Goal: Transaction & Acquisition: Obtain resource

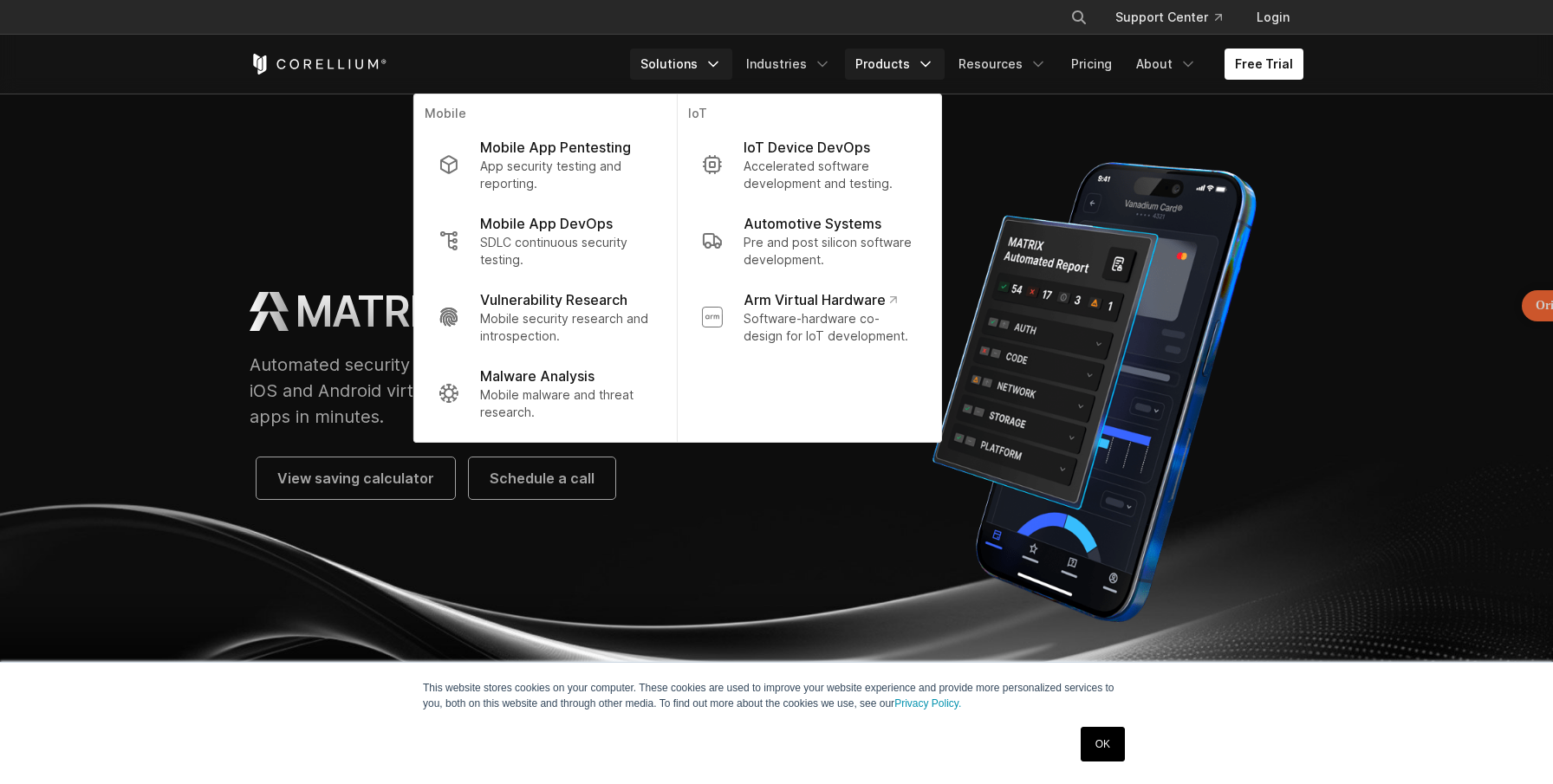
click at [901, 69] on link "Products" at bounding box center [894, 64] width 100 height 32
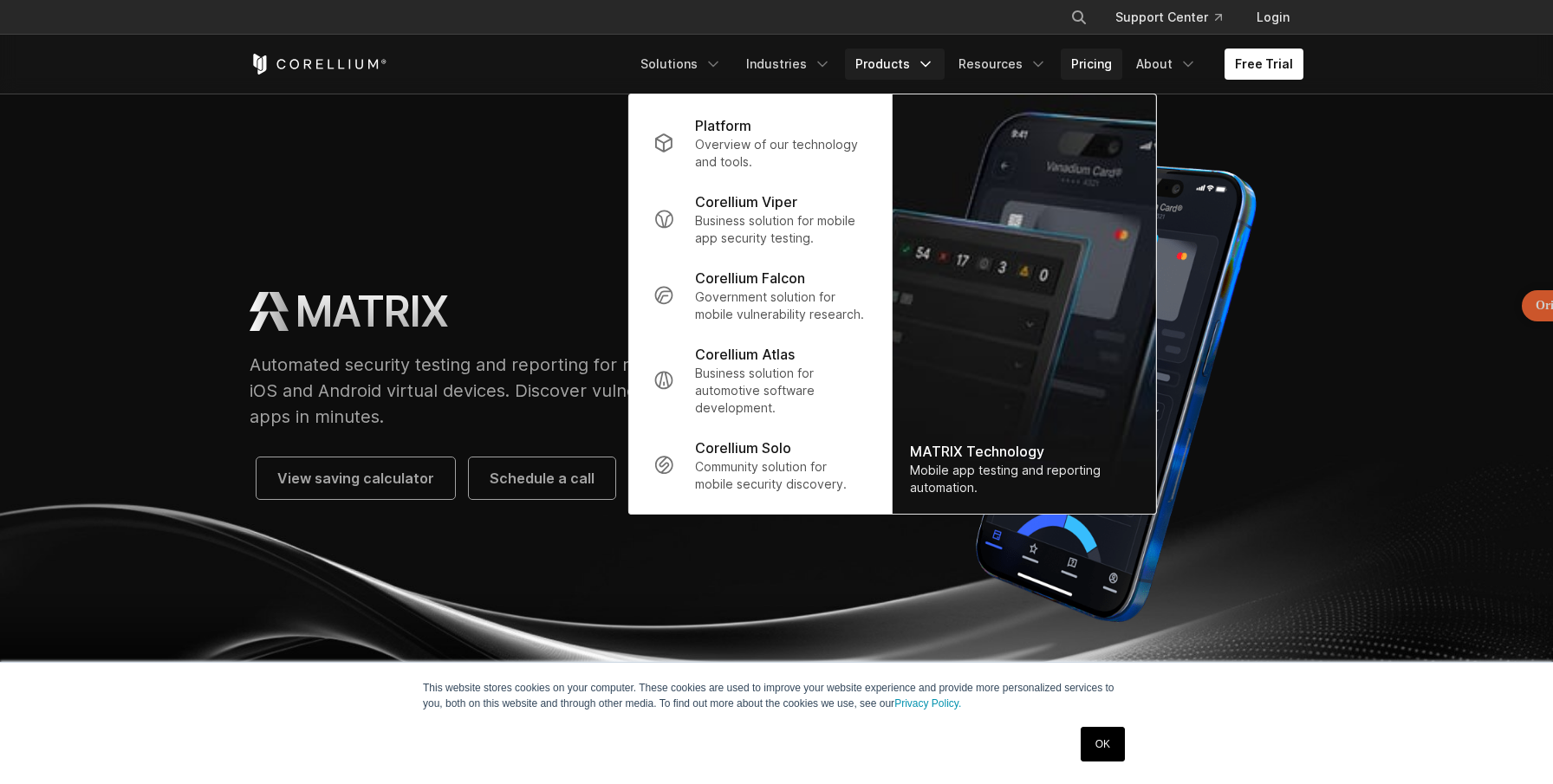
click at [1113, 60] on link "Pricing" at bounding box center [1091, 64] width 61 height 32
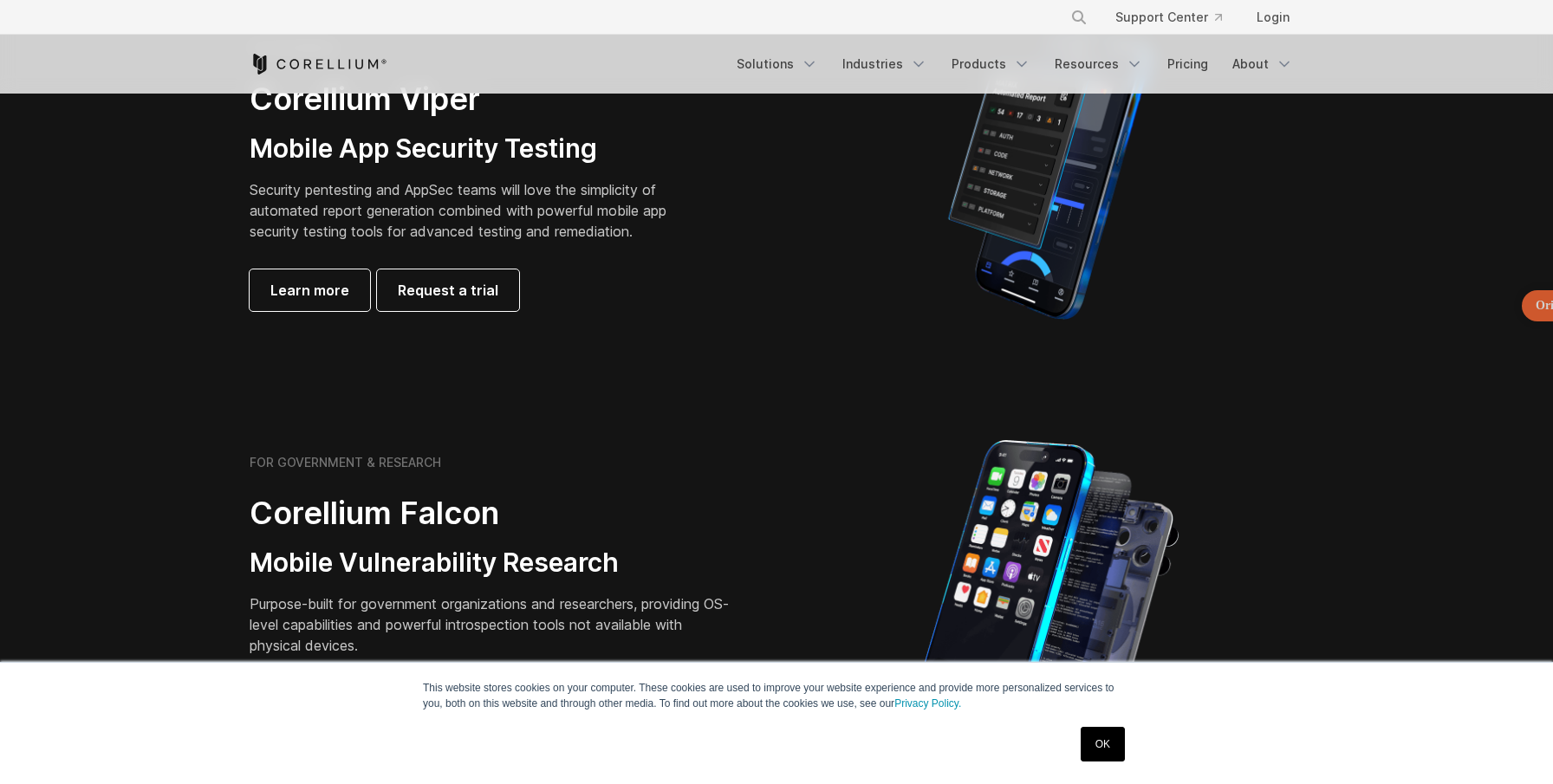
click at [1092, 738] on link "OK" at bounding box center [1102, 743] width 45 height 35
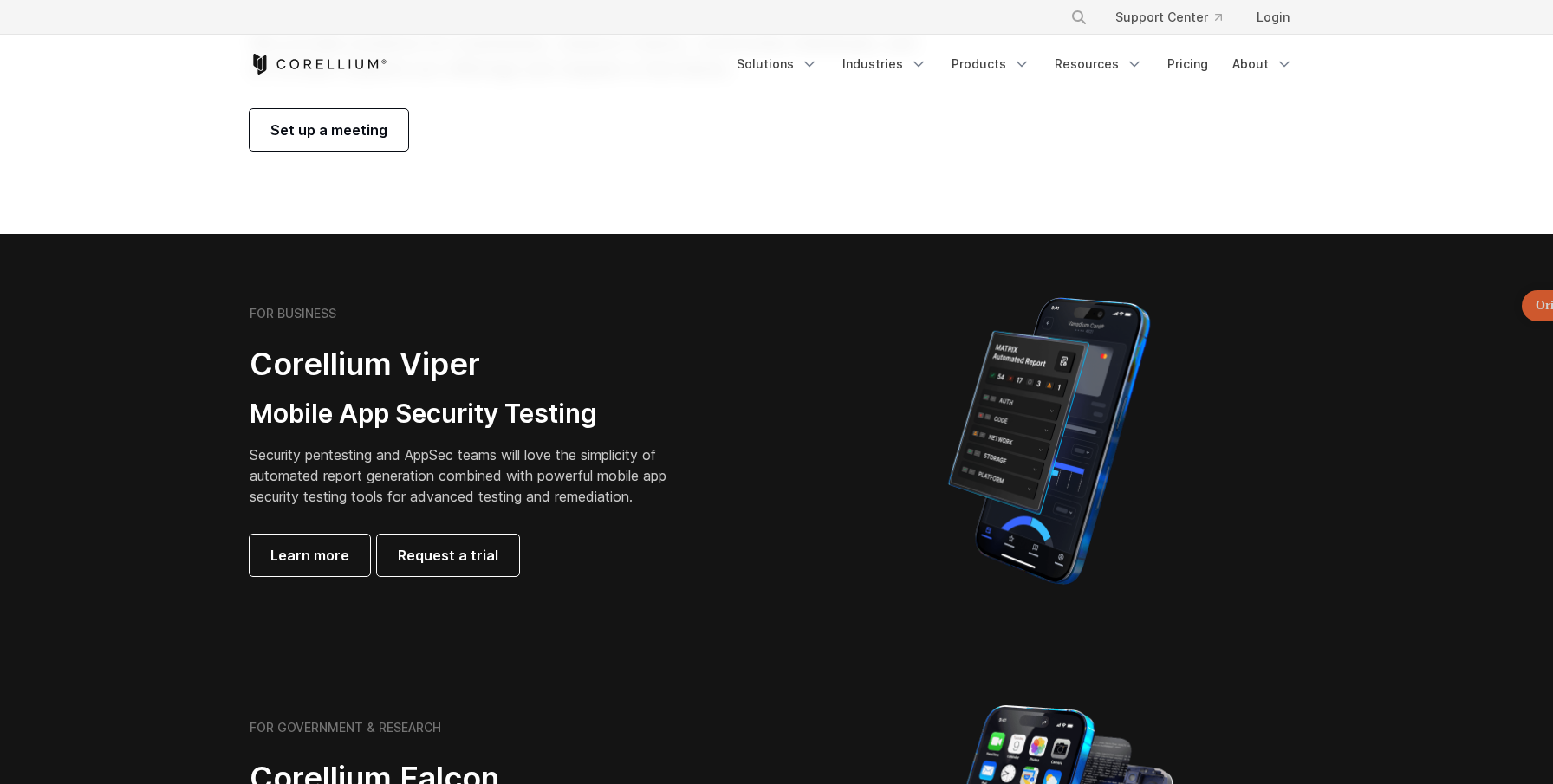
scroll to position [216, 0]
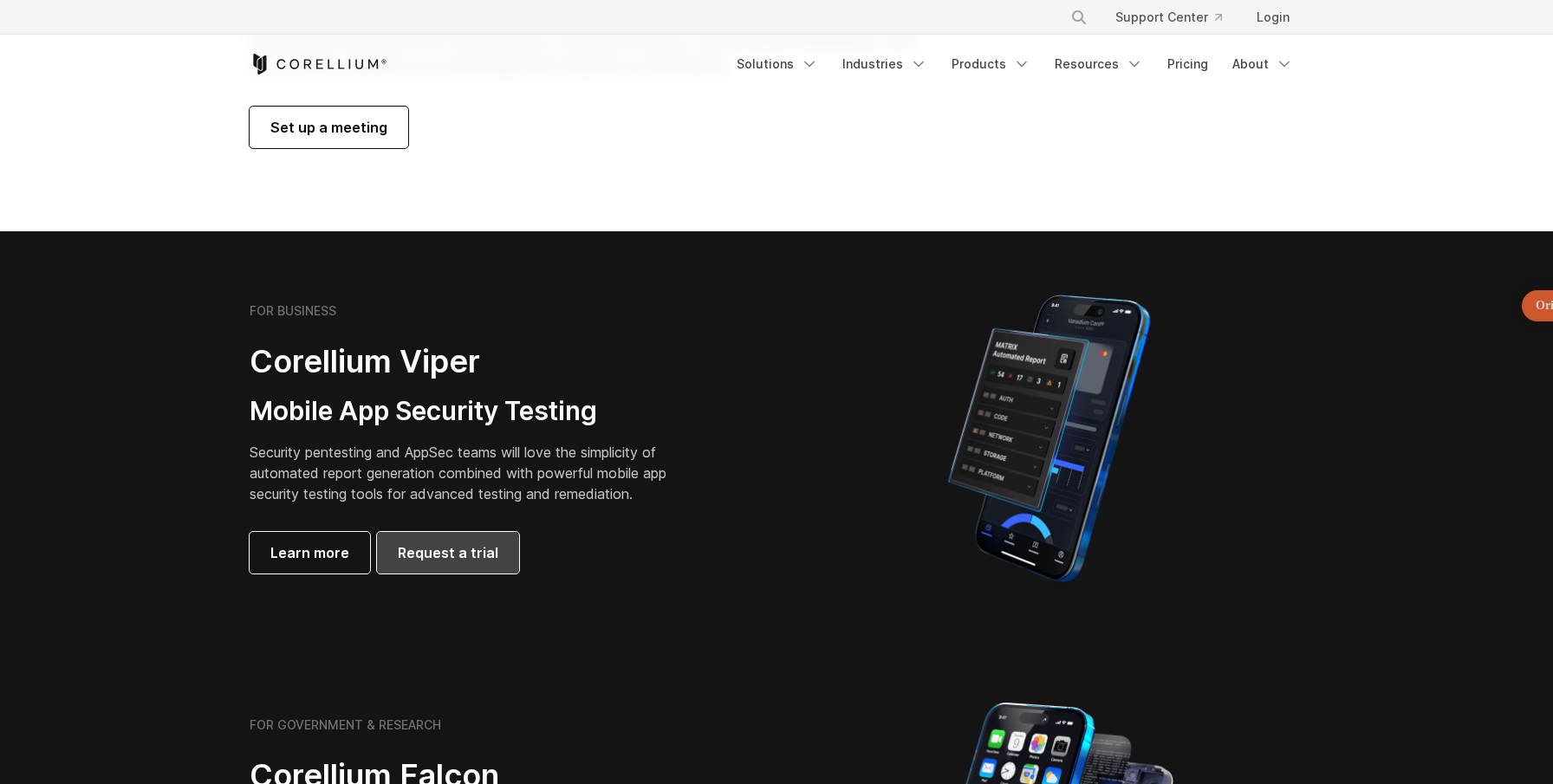
click at [450, 544] on span "Request a trial" at bounding box center [449, 552] width 101 height 21
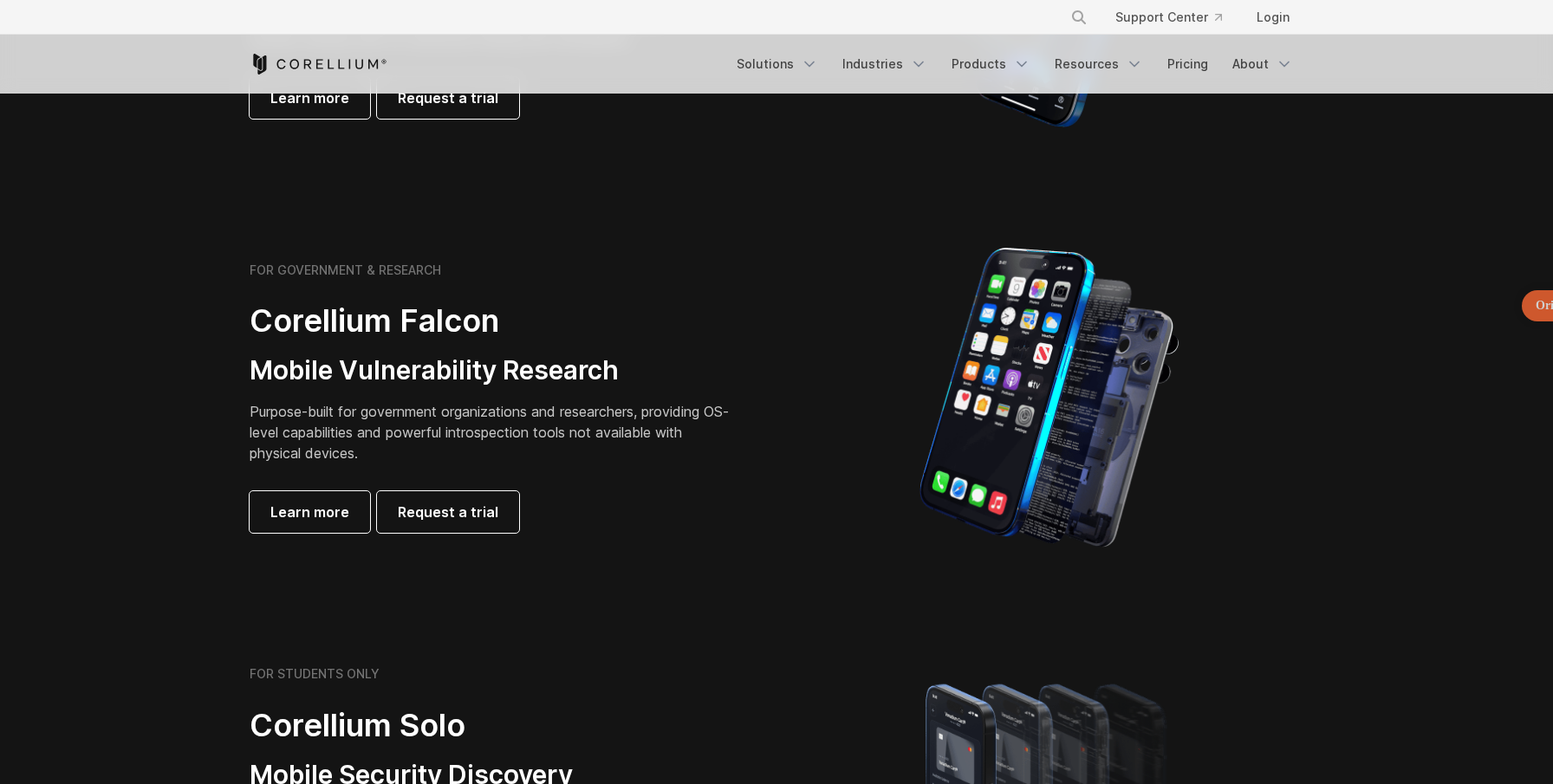
scroll to position [664, 0]
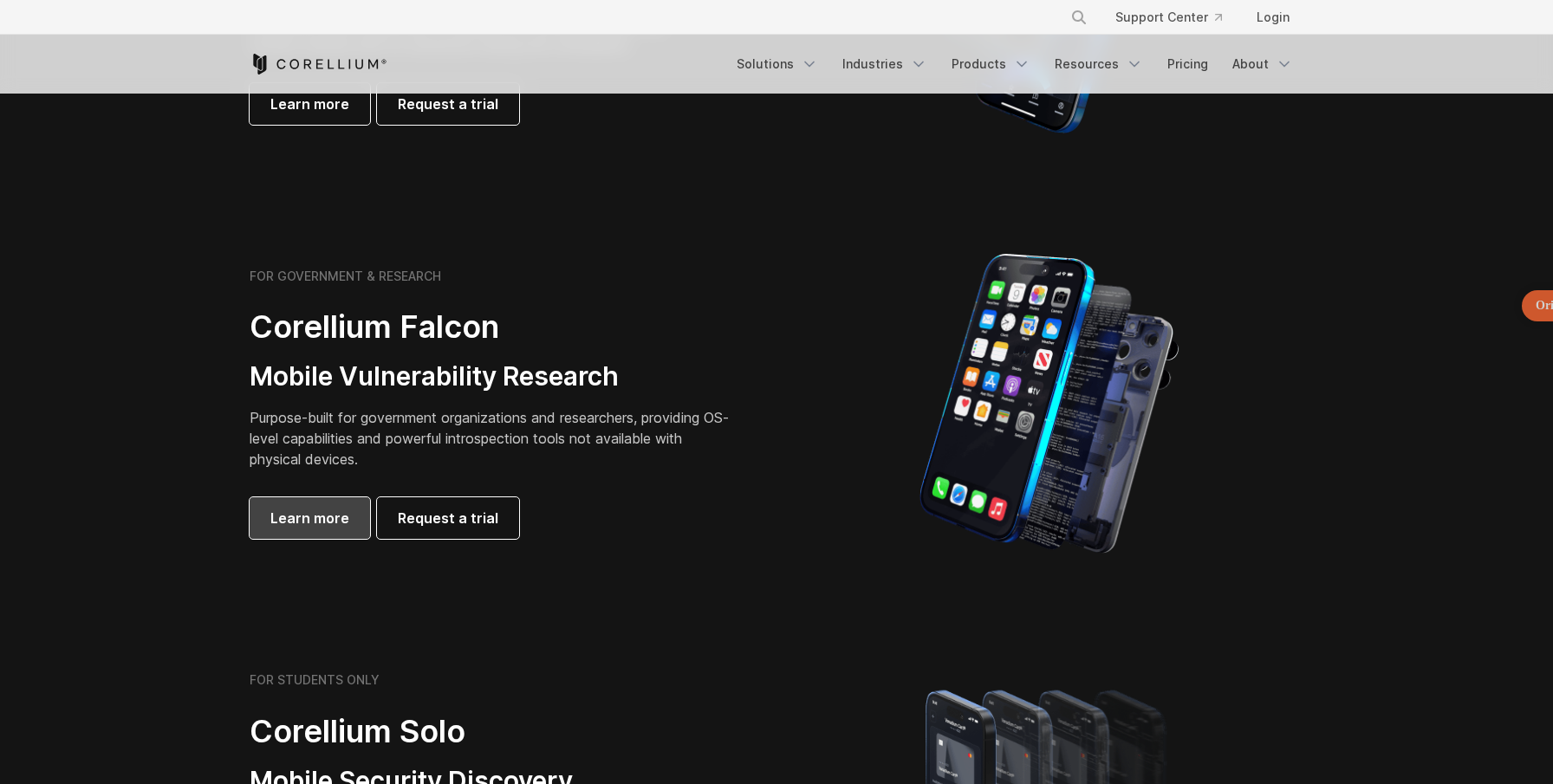
click at [319, 511] on span "Learn more" at bounding box center [310, 518] width 79 height 21
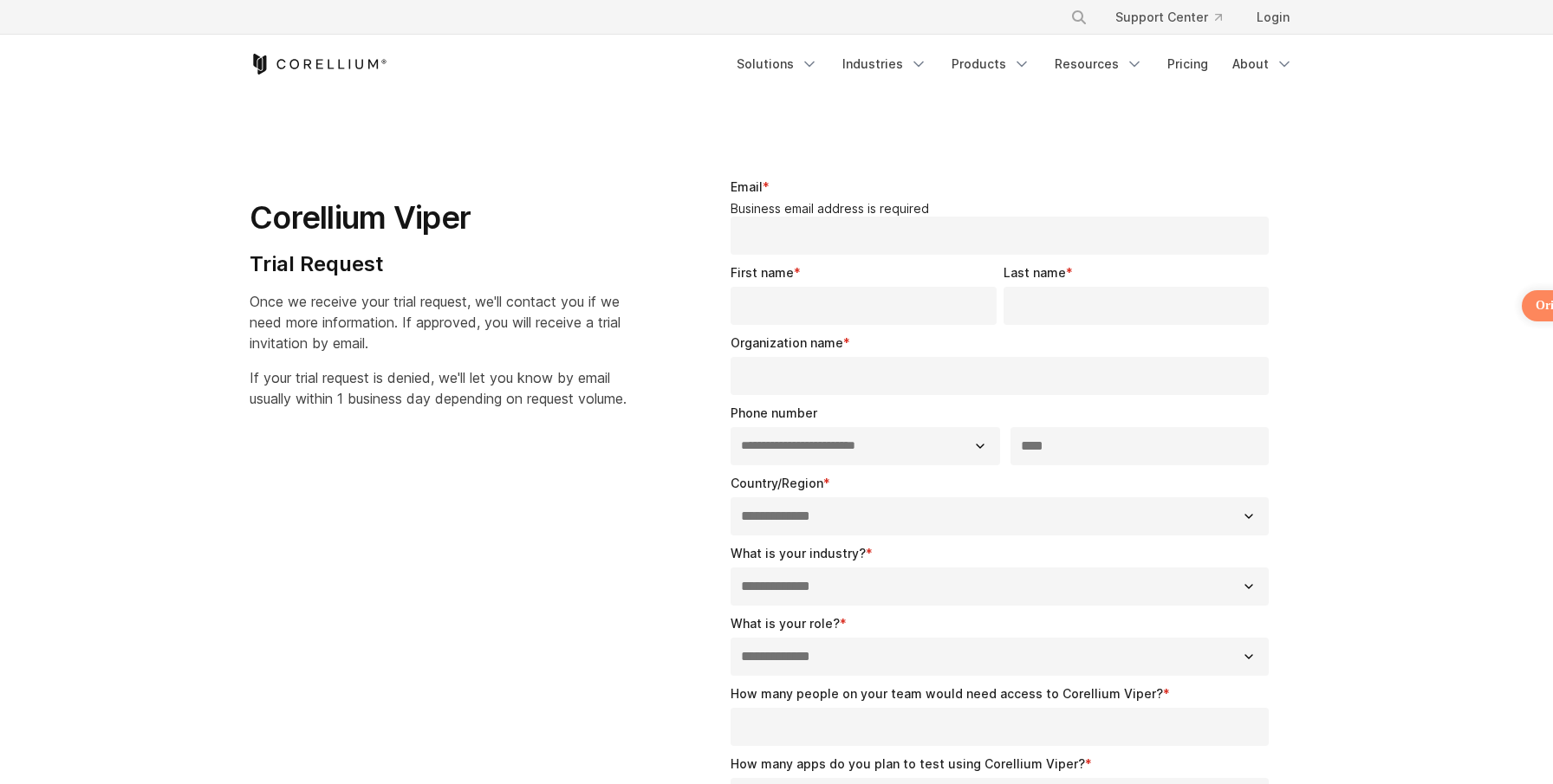
select select "**"
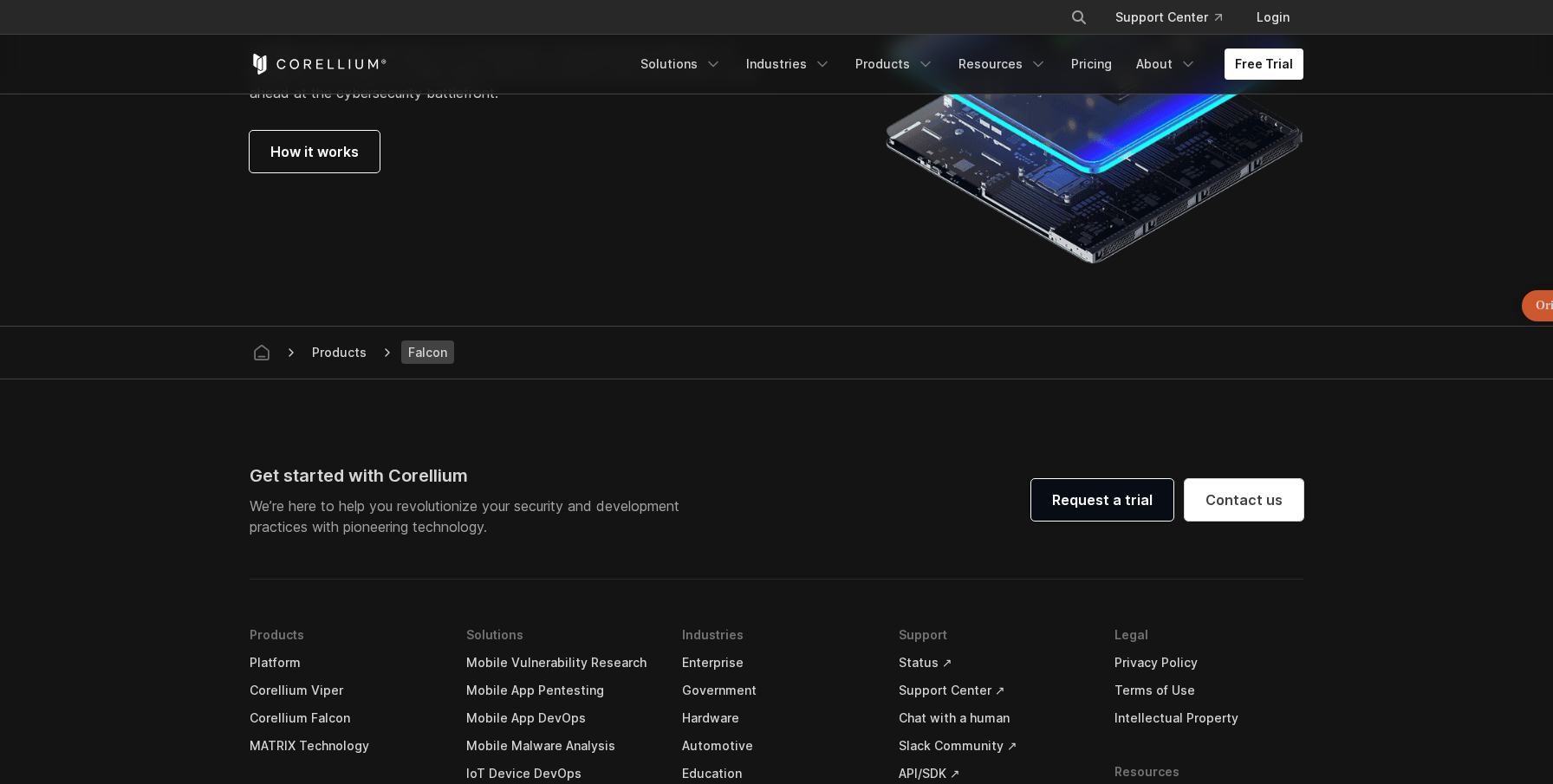
scroll to position [5406, 0]
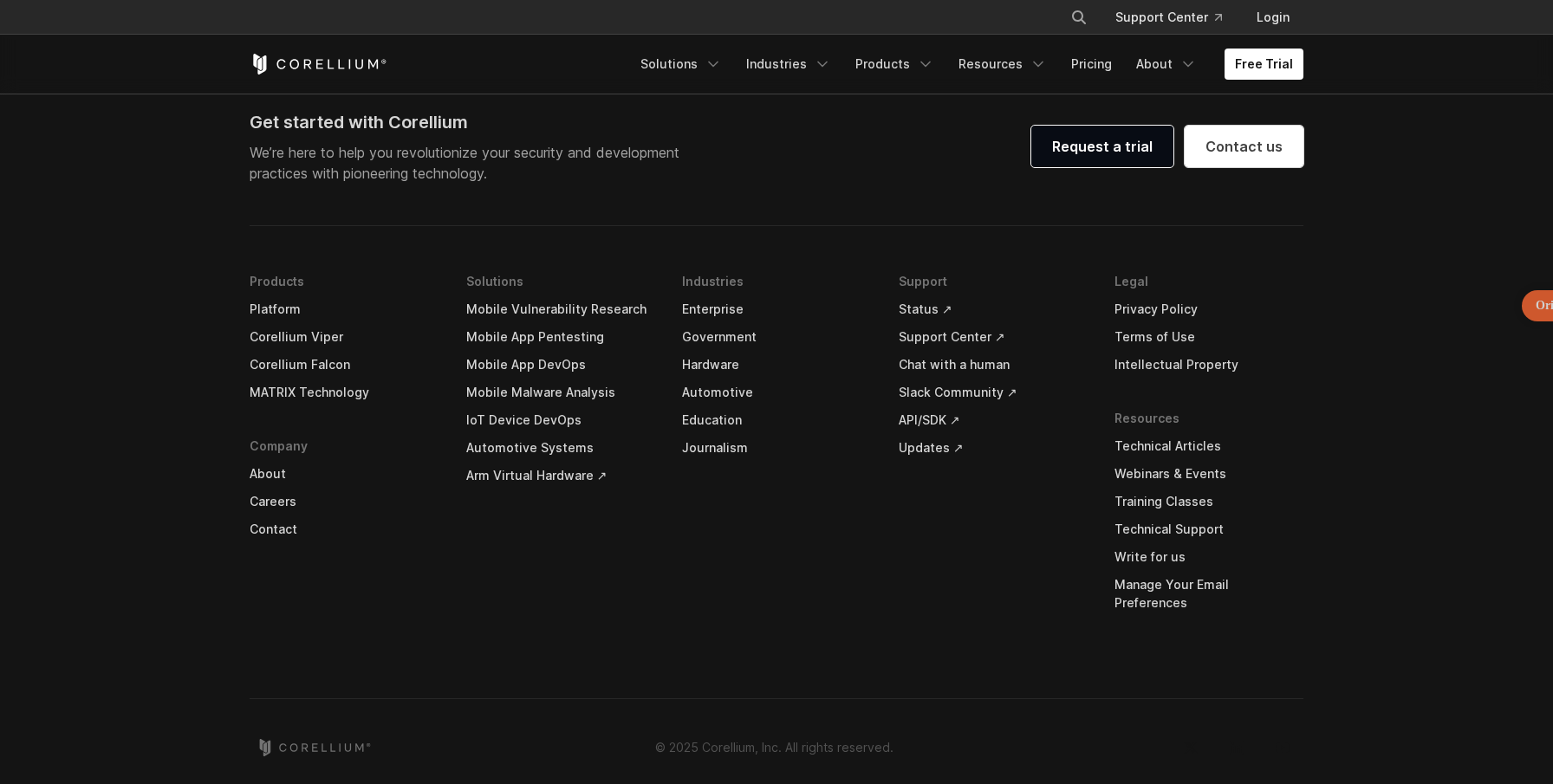
click at [718, 305] on link "Enterprise" at bounding box center [776, 309] width 189 height 28
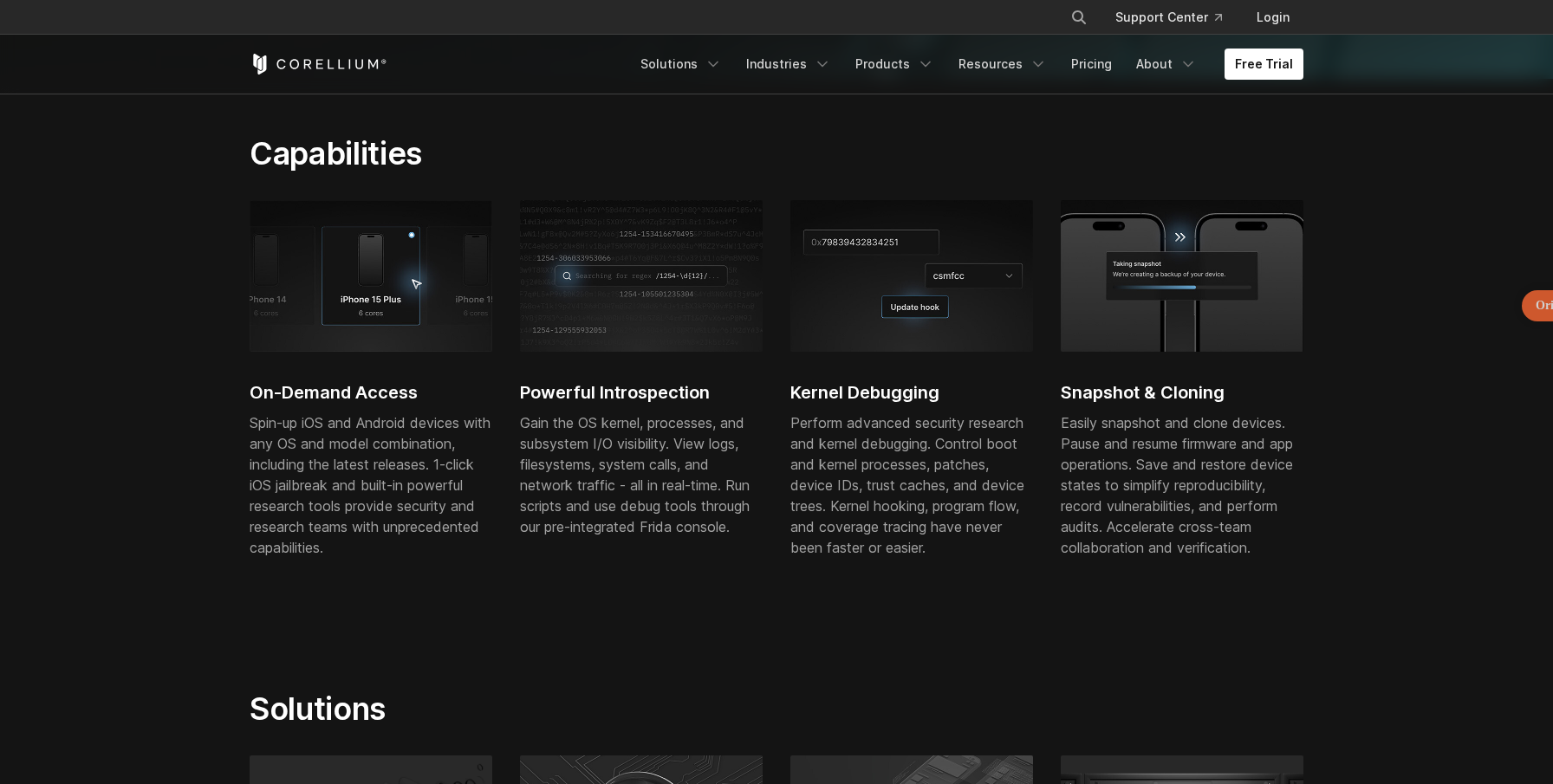
scroll to position [0, 0]
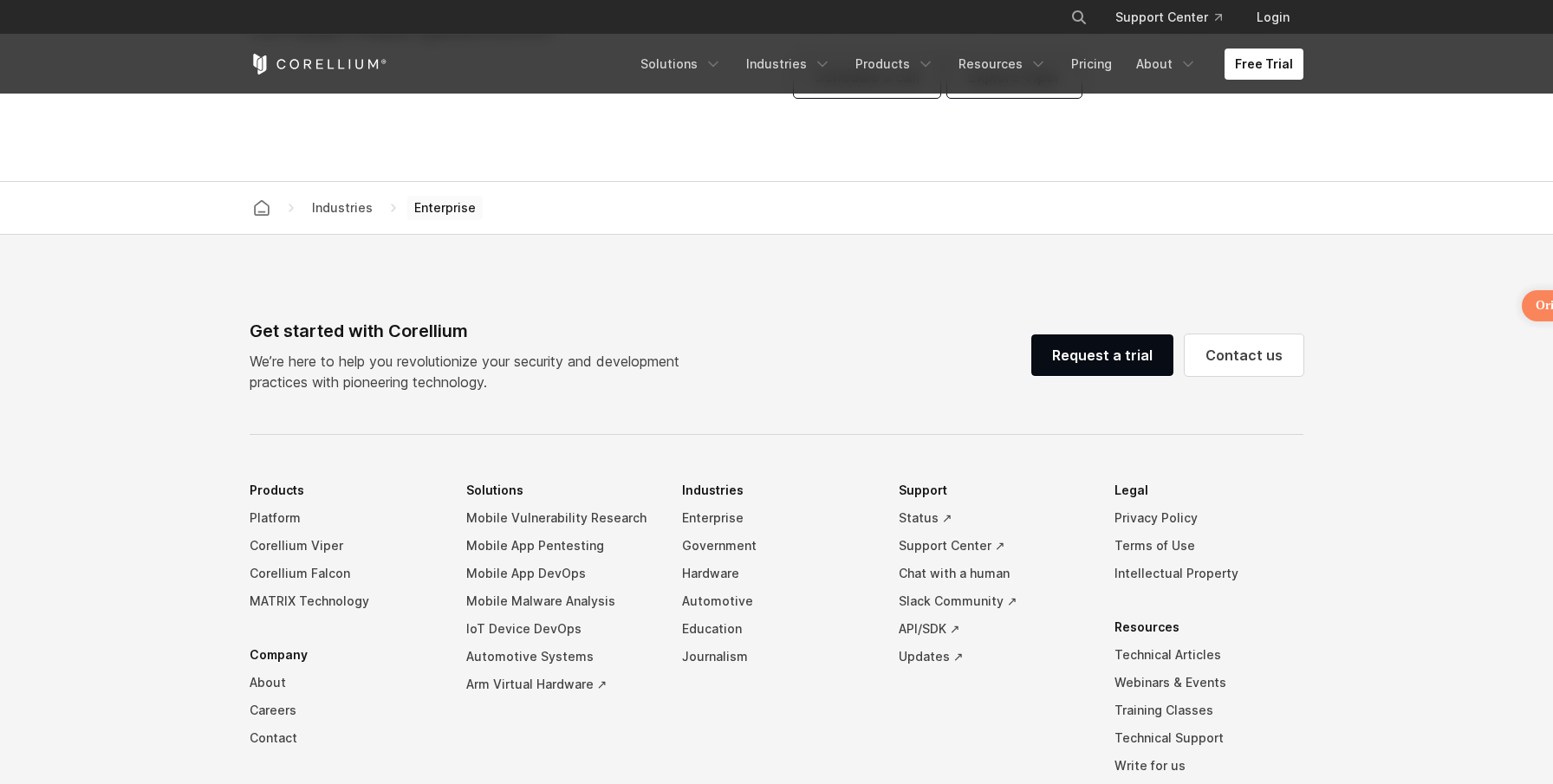
scroll to position [5823, 0]
